Goal: Use online tool/utility: Utilize a website feature to perform a specific function

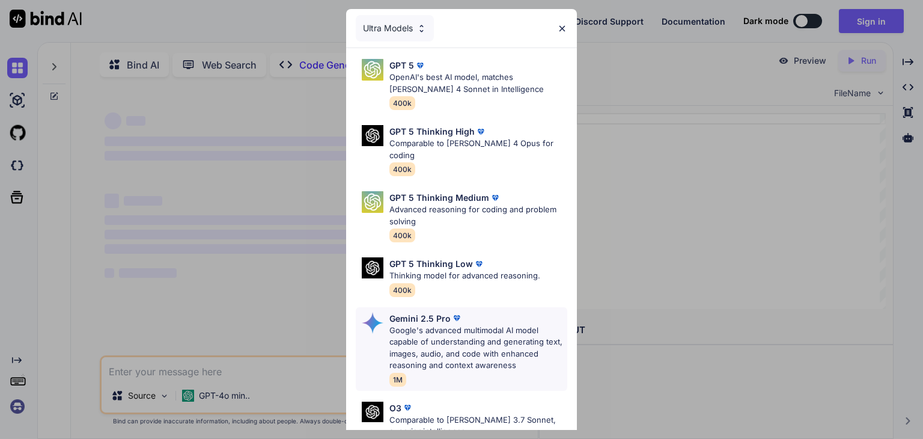
scroll to position [4, 0]
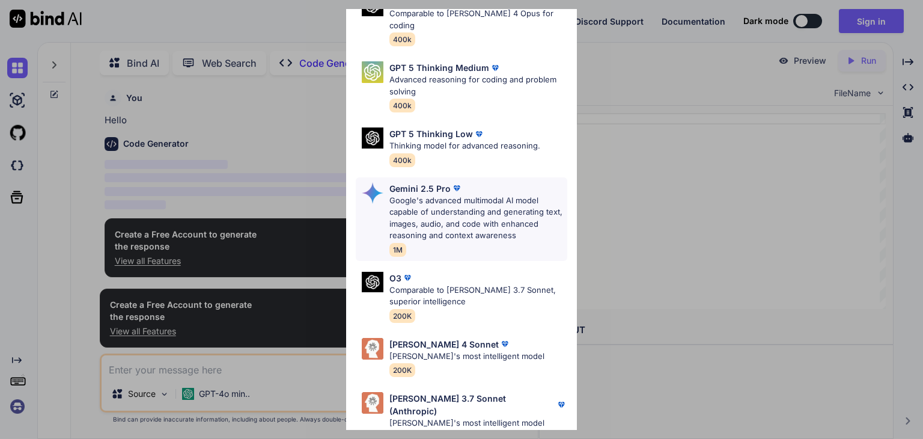
scroll to position [132, 0]
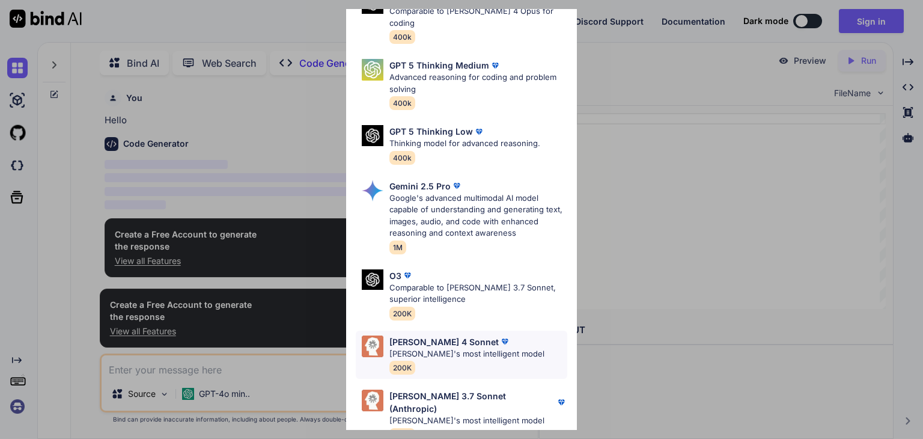
click at [474, 348] on p "[PERSON_NAME]'s most intelligent model" at bounding box center [466, 354] width 155 height 12
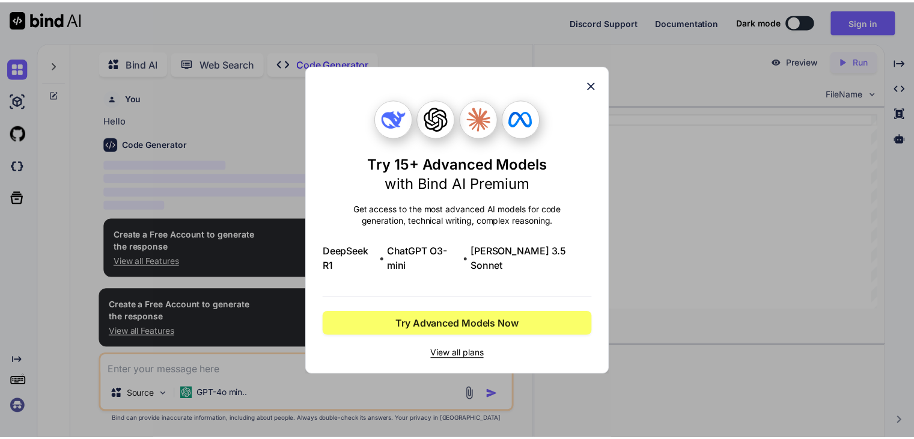
scroll to position [0, 0]
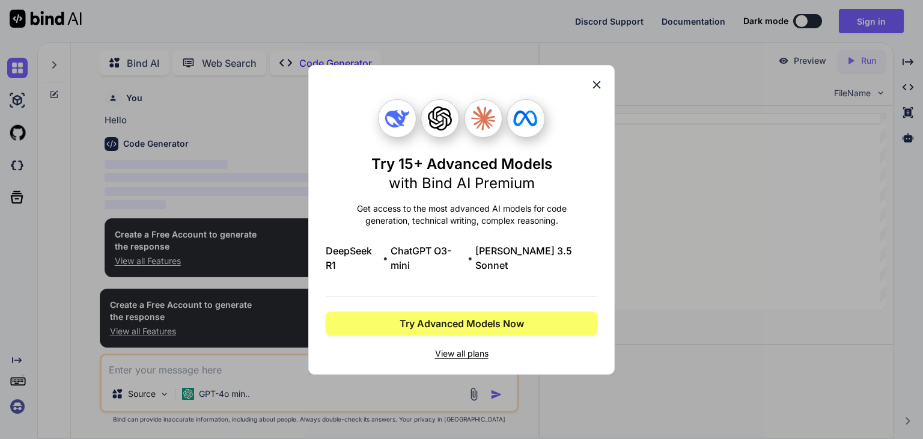
click at [592, 91] on icon at bounding box center [596, 84] width 13 height 13
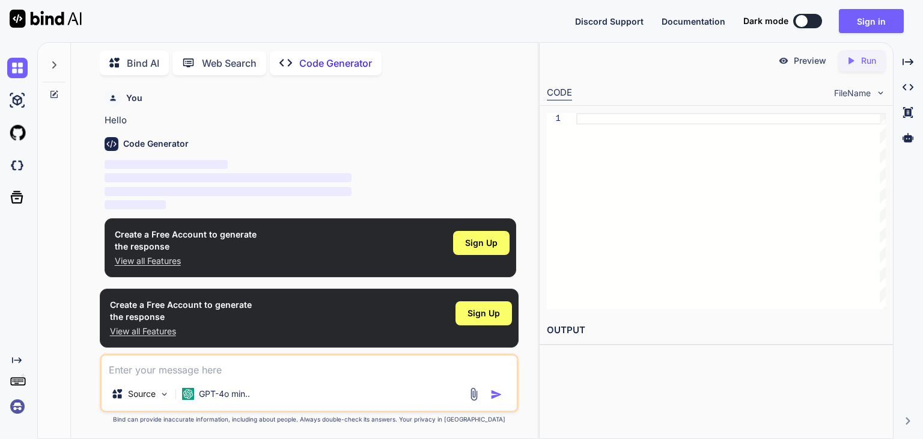
type textarea "x"
click at [461, 244] on div "Sign Up" at bounding box center [481, 243] width 56 height 24
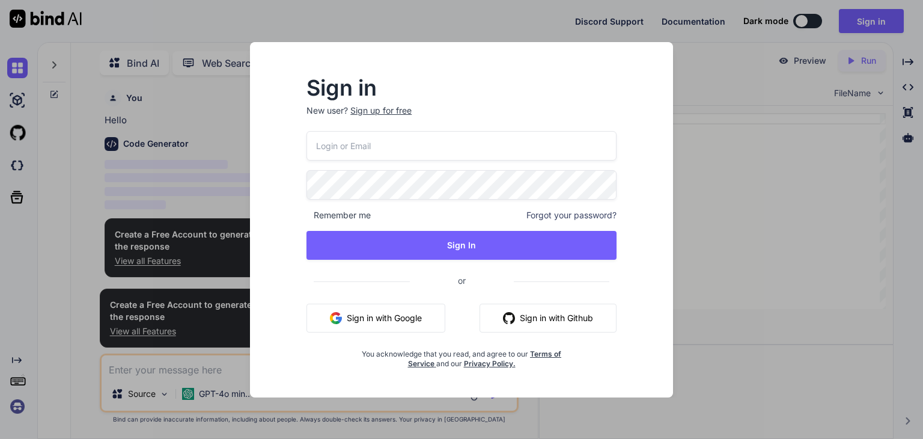
click at [396, 309] on button "Sign in with Google" at bounding box center [375, 317] width 139 height 29
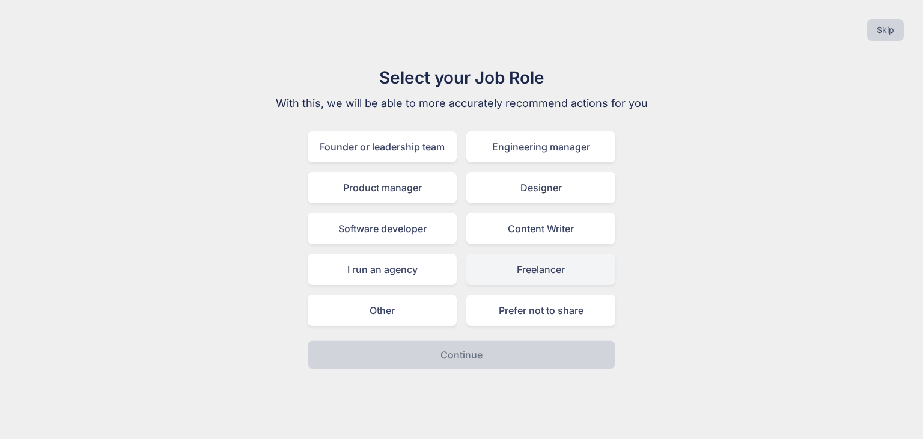
click at [543, 263] on div "Freelancer" at bounding box center [540, 268] width 149 height 31
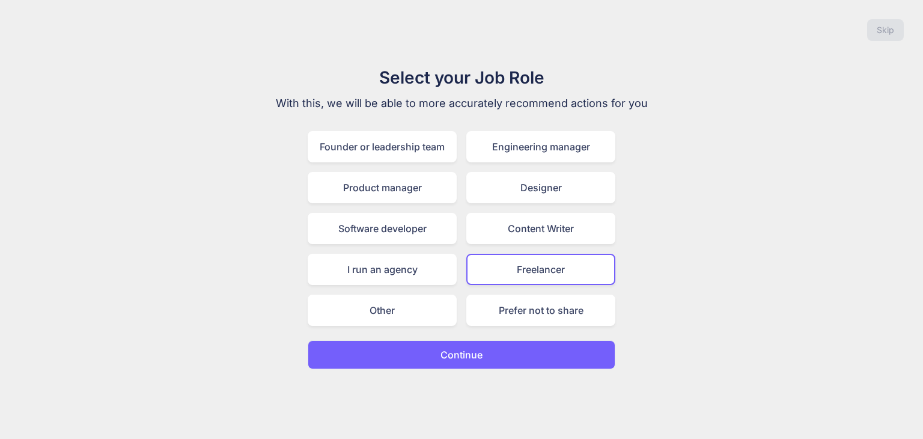
click at [535, 351] on button "Continue" at bounding box center [462, 354] width 308 height 29
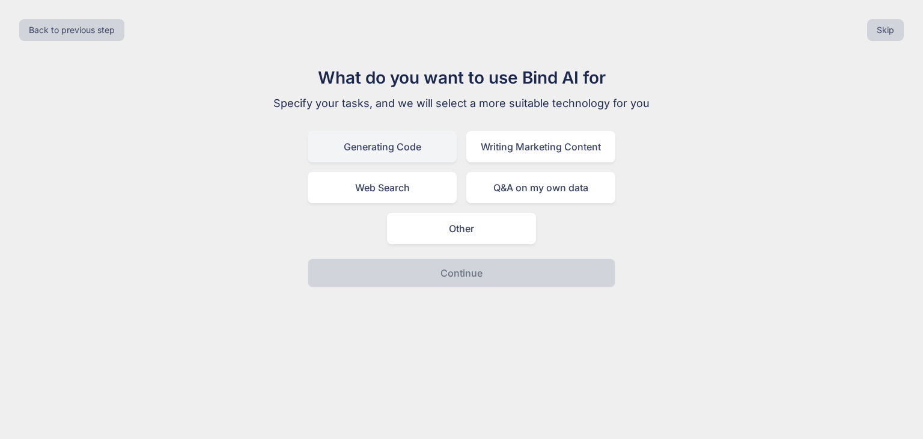
click at [364, 156] on div "Generating Code" at bounding box center [382, 146] width 149 height 31
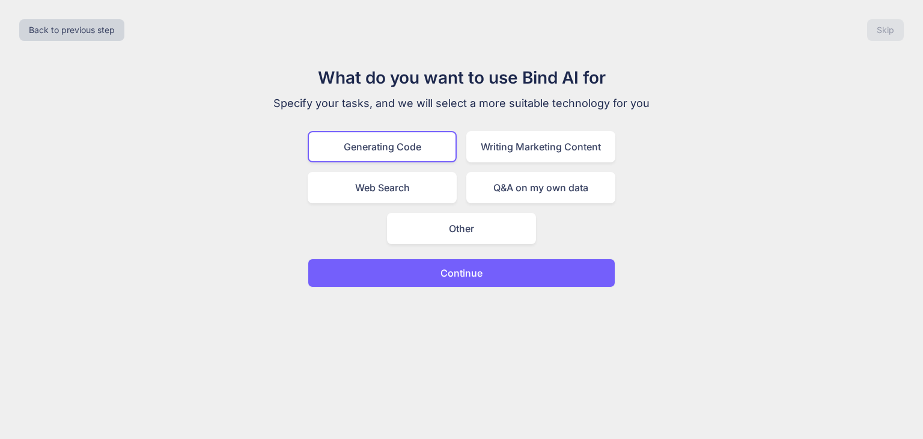
click at [512, 275] on button "Continue" at bounding box center [462, 272] width 308 height 29
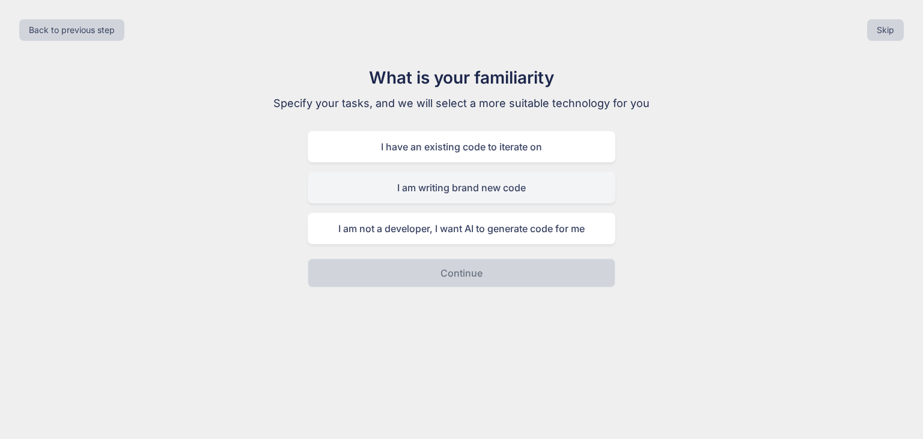
click at [509, 196] on div "I am writing brand new code" at bounding box center [462, 187] width 308 height 31
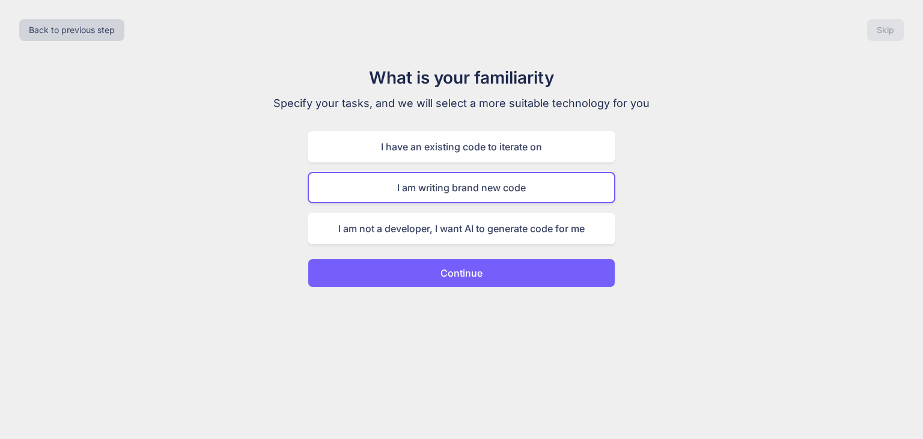
click at [464, 276] on p "Continue" at bounding box center [461, 273] width 42 height 14
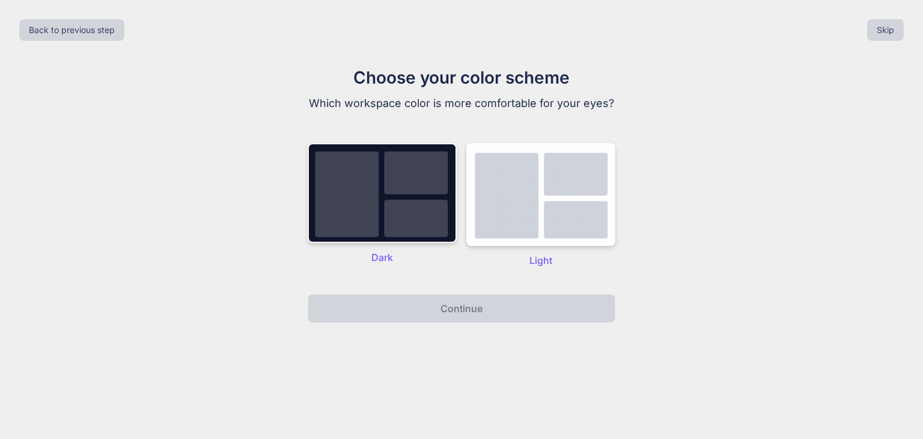
click at [395, 267] on div "Dark Light" at bounding box center [462, 205] width 308 height 148
click at [392, 217] on img at bounding box center [382, 193] width 149 height 100
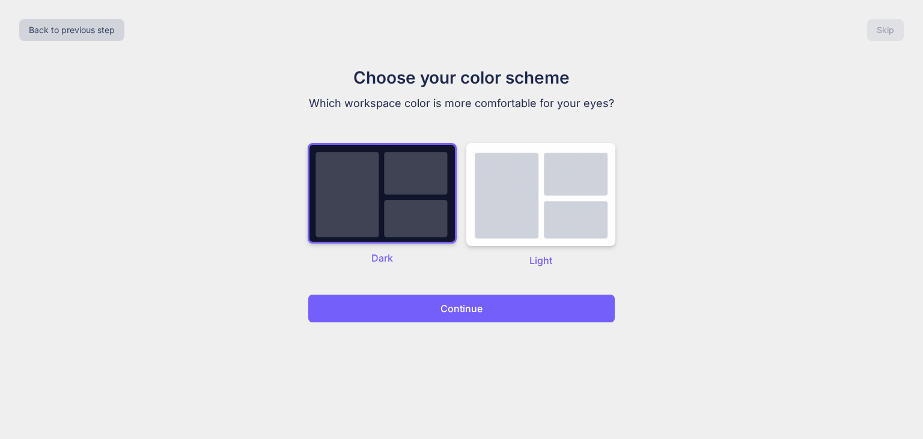
click at [423, 320] on button "Continue" at bounding box center [462, 308] width 308 height 29
click at [423, 314] on button "Continue" at bounding box center [462, 308] width 308 height 29
click at [414, 299] on button "Continue" at bounding box center [462, 308] width 308 height 29
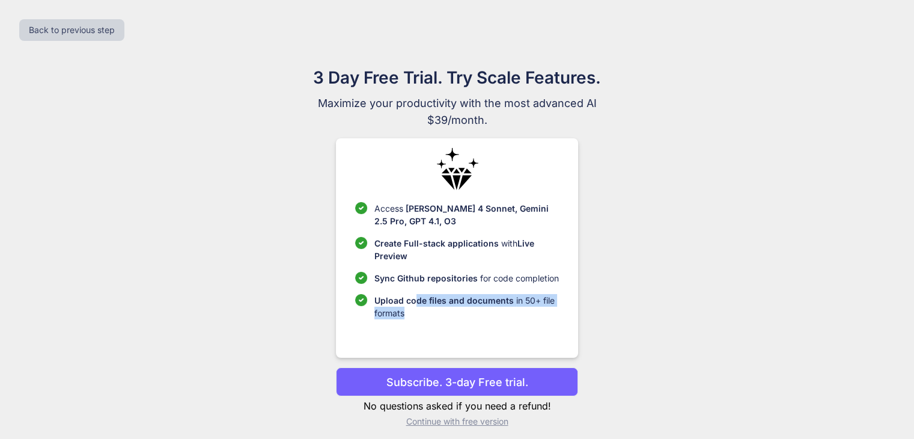
click at [414, 306] on p "Upload code files and documents in 50+ file formats" at bounding box center [466, 306] width 184 height 25
click at [413, 321] on div "Access [PERSON_NAME] 4 Sonnet, Gemini 2.5 Pro, GPT 4.1, O3 Create Full-stack ap…" at bounding box center [457, 247] width 242 height 219
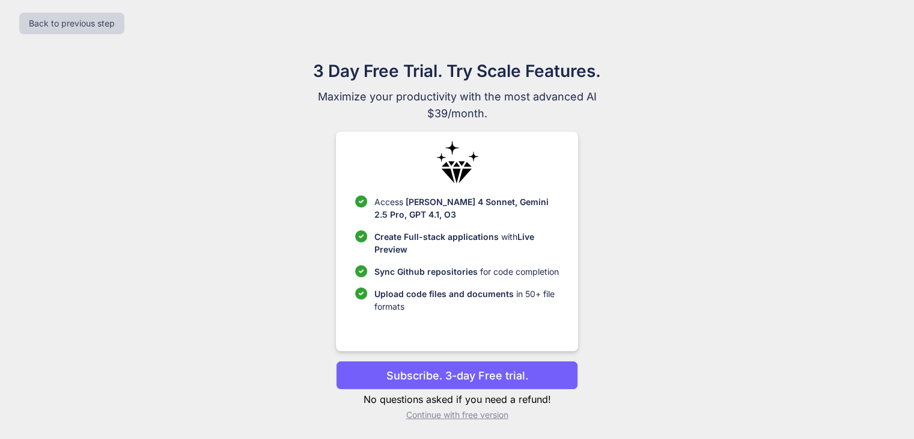
scroll to position [8, 0]
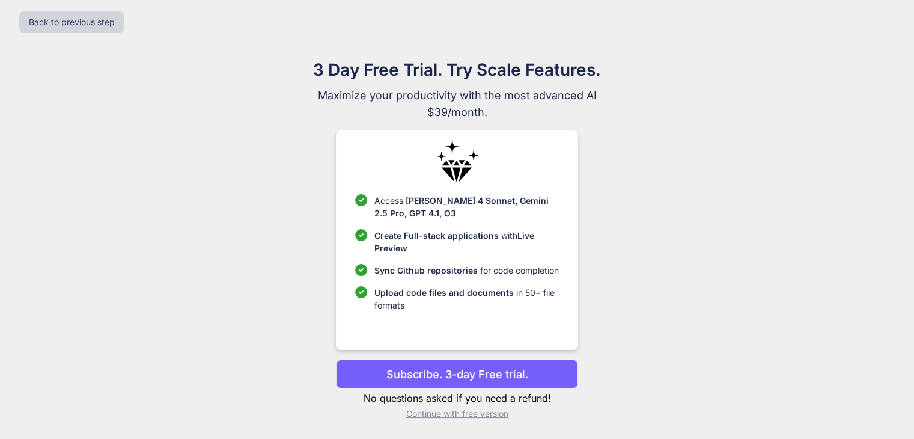
click at [448, 411] on p "Continue with free version" at bounding box center [457, 413] width 242 height 12
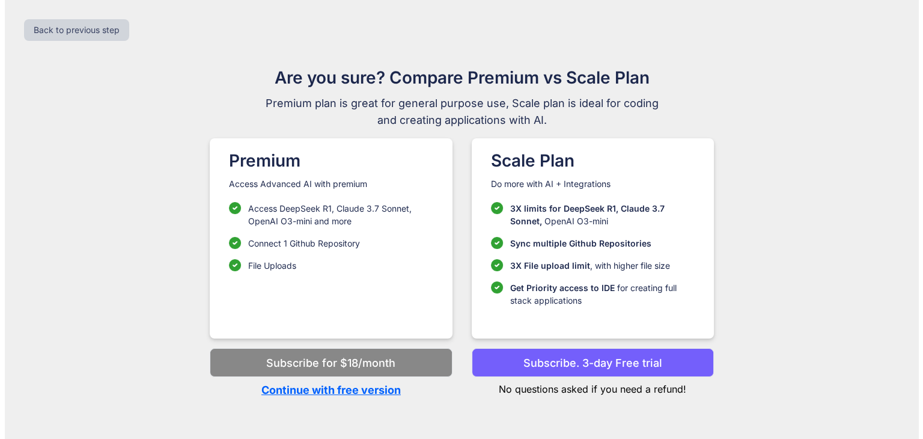
scroll to position [0, 0]
click at [350, 392] on p "Continue with free version" at bounding box center [331, 389] width 242 height 16
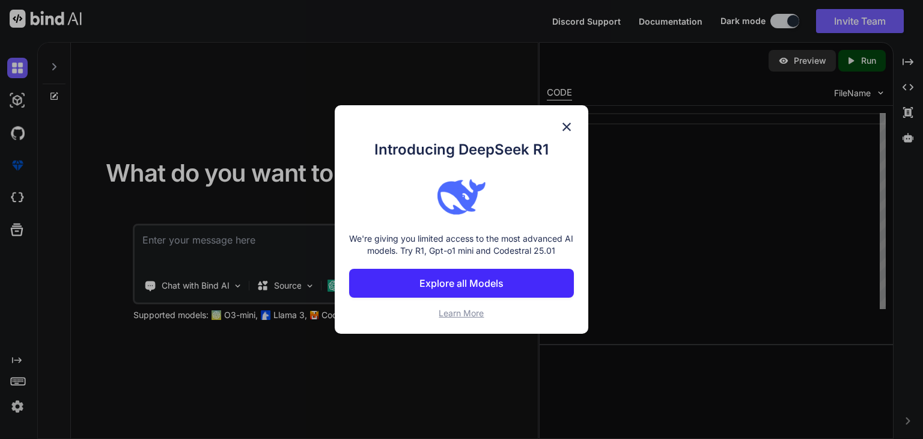
click at [554, 126] on div "Introducing DeepSeek R1 We're giving you limited access to the most advanced AI…" at bounding box center [461, 219] width 253 height 228
click at [565, 126] on img at bounding box center [566, 127] width 14 height 14
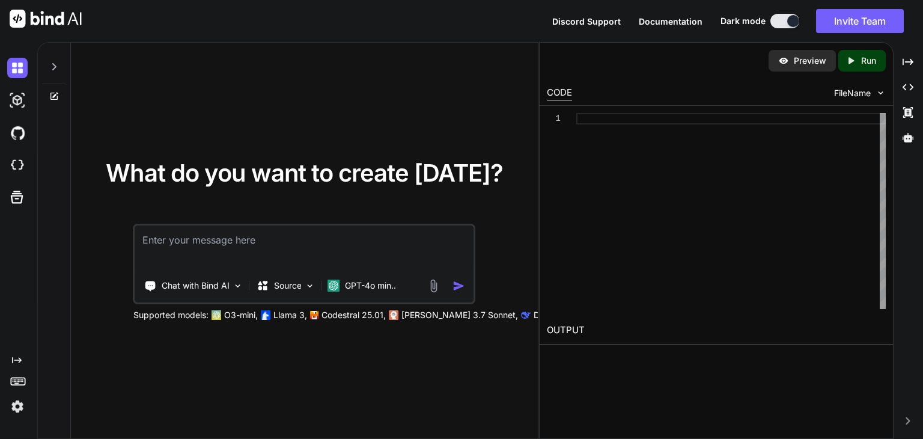
click at [233, 244] on textarea at bounding box center [304, 247] width 338 height 44
click at [276, 241] on textarea at bounding box center [304, 247] width 338 height 44
paste textarea "Build a complete, full-stack student complaint management system website called…"
type textarea "Build a complete, full-stack student complaint management system website called…"
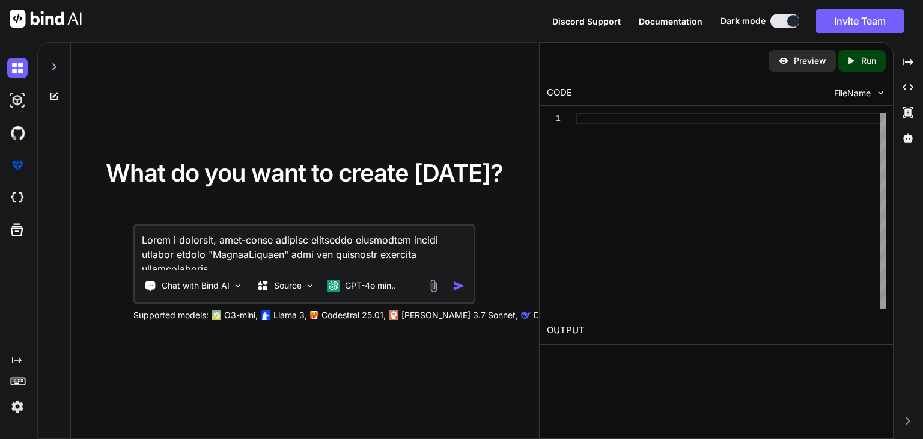
scroll to position [809, 0]
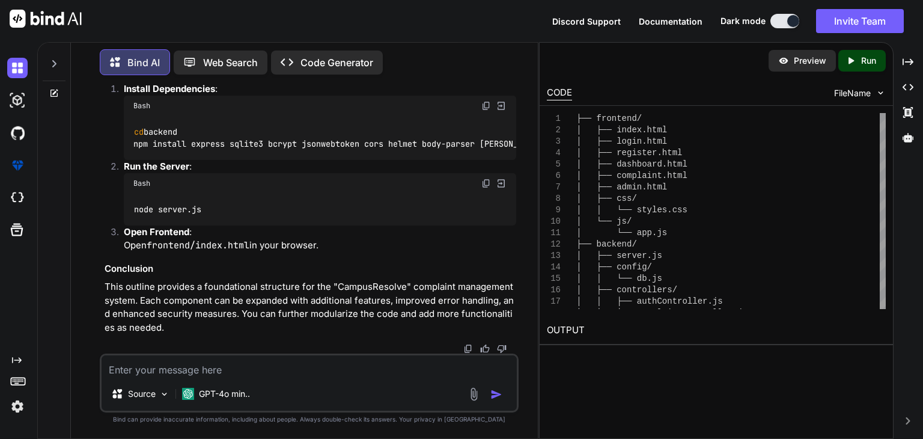
scroll to position [3402, 0]
click at [500, 111] on img at bounding box center [501, 105] width 11 height 11
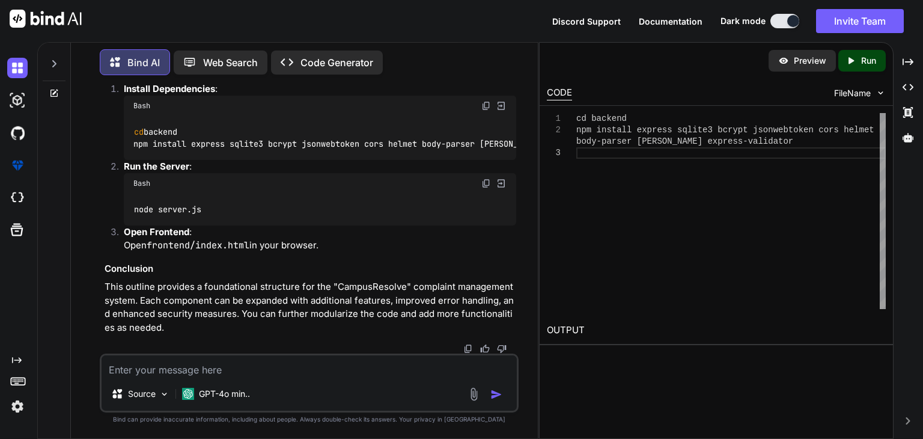
click at [496, 100] on button at bounding box center [501, 105] width 11 height 11
click at [499, 116] on div "Bash" at bounding box center [320, 106] width 392 height 20
click at [776, 144] on div "cd backend npm install express sqlite3 bcrypt jsonwebtoken co rs helmet body-pa…" at bounding box center [730, 211] width 309 height 196
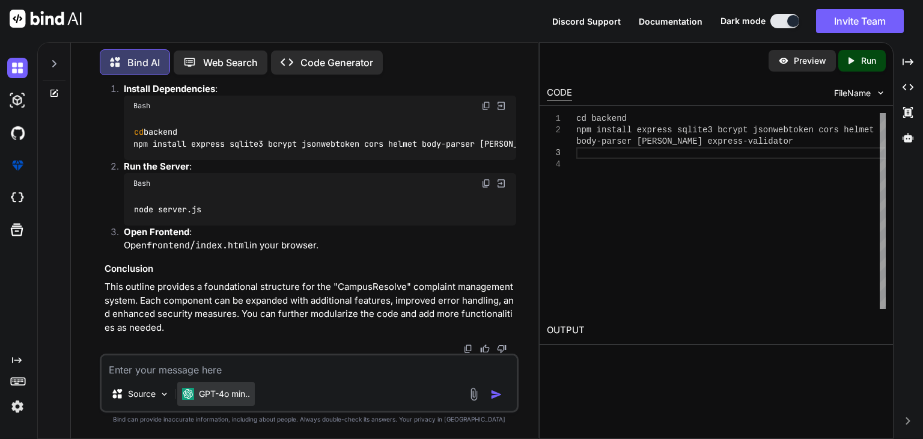
type textarea "cd backend npm install express sqlite3 bcrypt jsonwebtoken cors helmet body-par…"
click at [236, 399] on div "GPT-4o min.." at bounding box center [215, 393] width 77 height 24
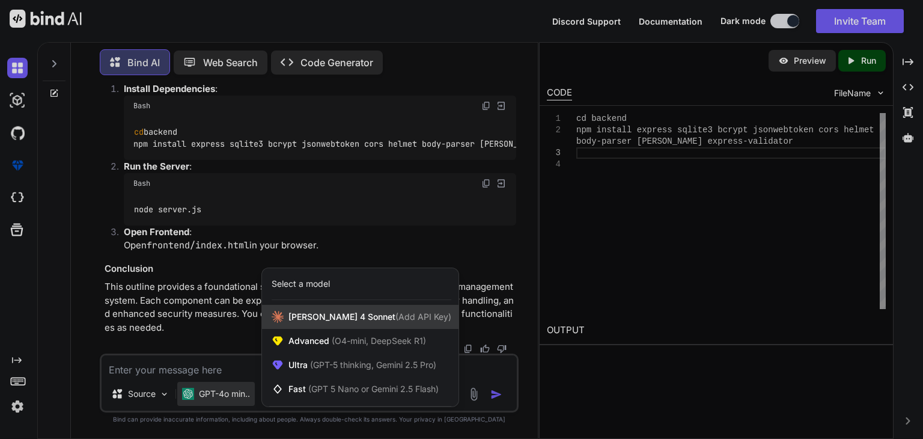
click at [313, 308] on div "[PERSON_NAME] 4 Sonnet (Add API Key)" at bounding box center [360, 317] width 196 height 24
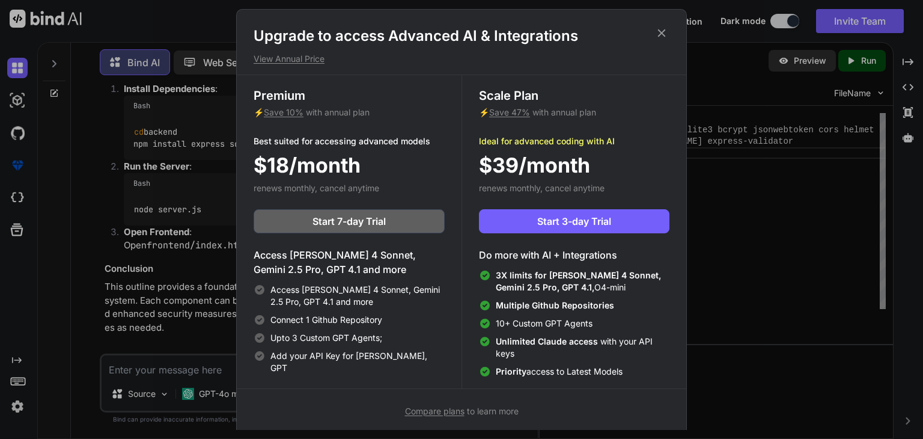
click at [658, 32] on icon at bounding box center [661, 32] width 13 height 13
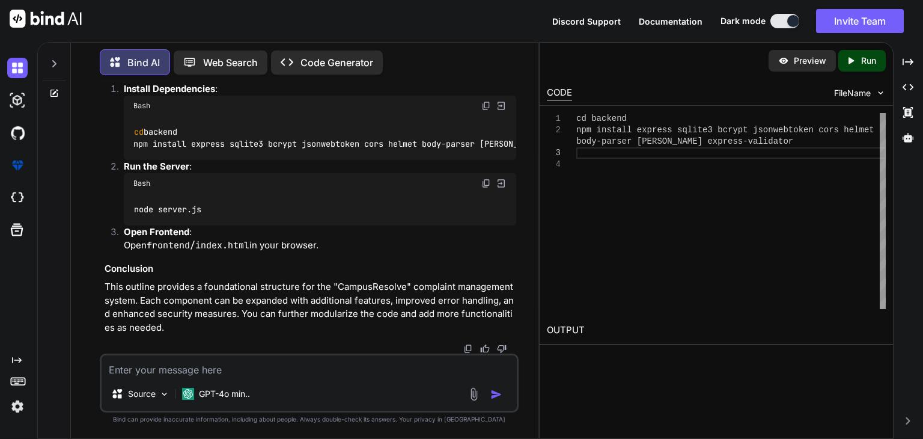
scroll to position [3522, 0]
click at [159, 397] on div "Source" at bounding box center [140, 393] width 68 height 24
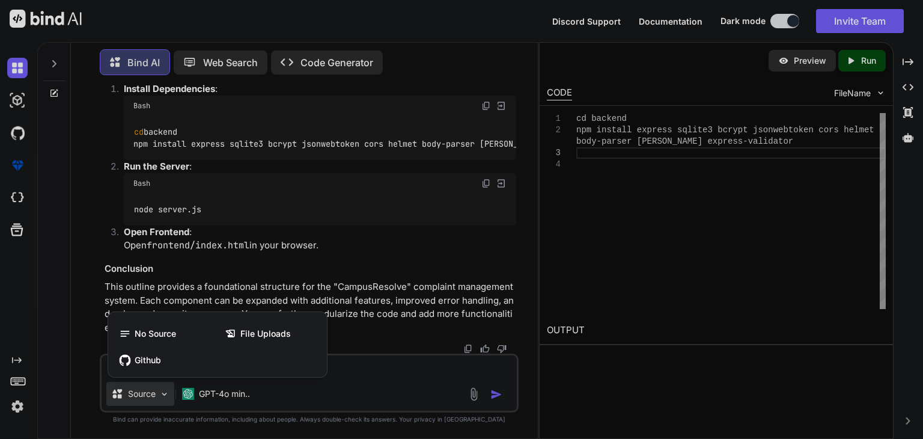
drag, startPoint x: 159, startPoint y: 397, endPoint x: 151, endPoint y: 402, distance: 8.7
click at [159, 397] on div at bounding box center [461, 219] width 923 height 439
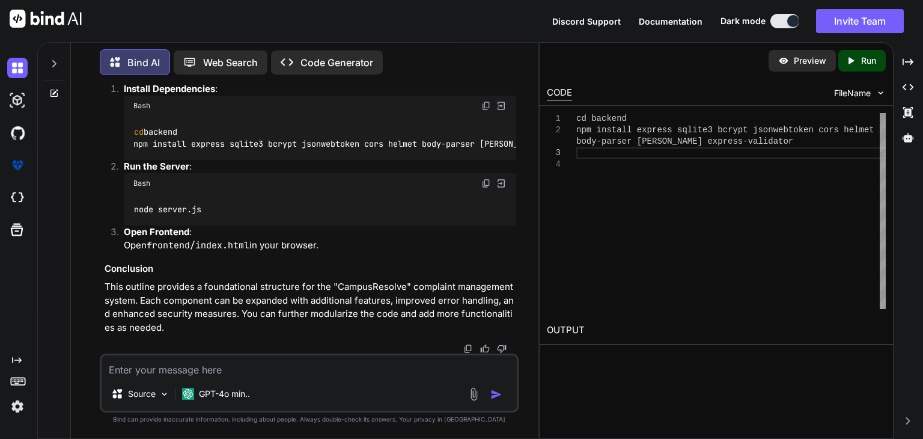
scroll to position [3342, 0]
click at [653, 180] on div "cd backend npm install express sqlite3 bcrypt jsonwebtoken co rs helmet body-pa…" at bounding box center [730, 211] width 309 height 196
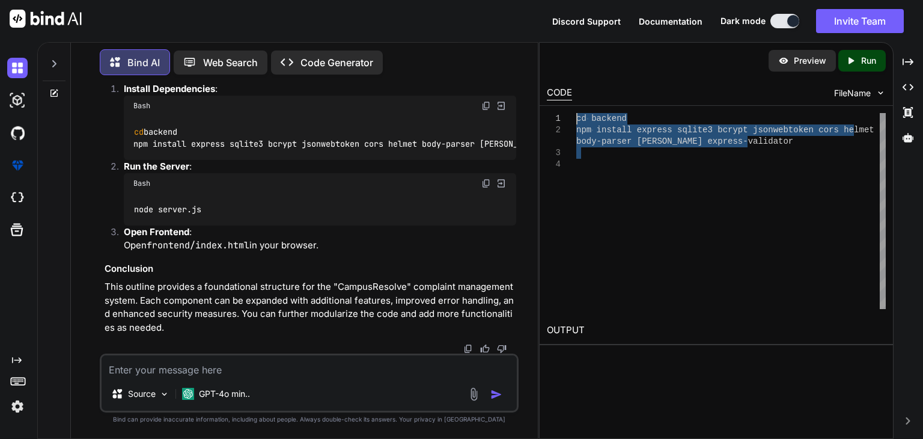
drag, startPoint x: 793, startPoint y: 168, endPoint x: 517, endPoint y: 101, distance: 284.3
click at [576, 113] on div "cd backend npm install express sqlite3 bcrypt jsonwebtoken co rs helmet body-pa…" at bounding box center [730, 211] width 309 height 196
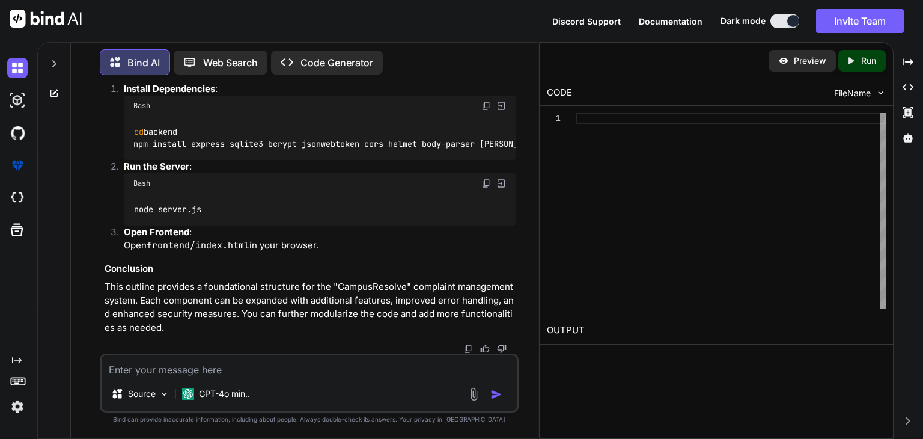
scroll to position [3522, 0]
click at [246, 366] on textarea at bounding box center [309, 366] width 415 height 22
type textarea "show me the preview"
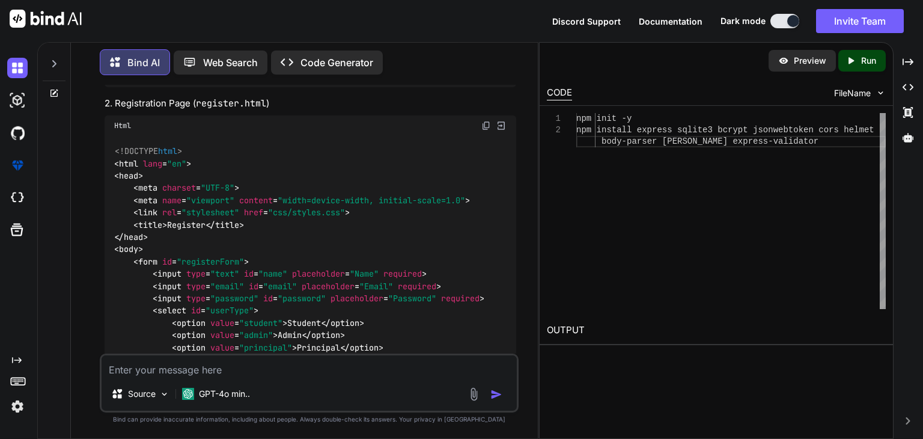
scroll to position [1360, 0]
